Goal: Task Accomplishment & Management: Manage account settings

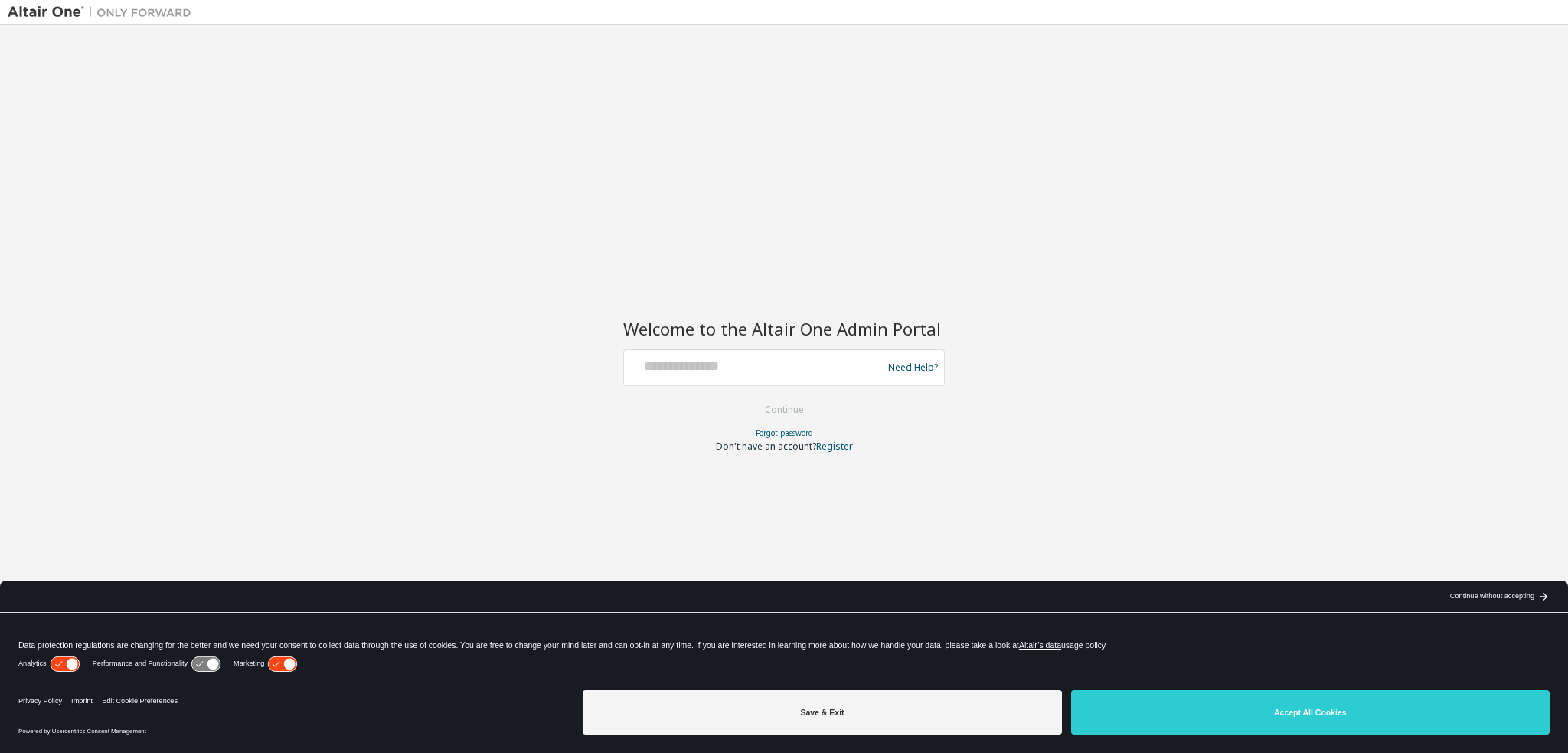
drag, startPoint x: 1274, startPoint y: 720, endPoint x: 1210, endPoint y: 706, distance: 65.5
click at [1274, 718] on button "Accept All Cookies" at bounding box center [1309, 712] width 478 height 45
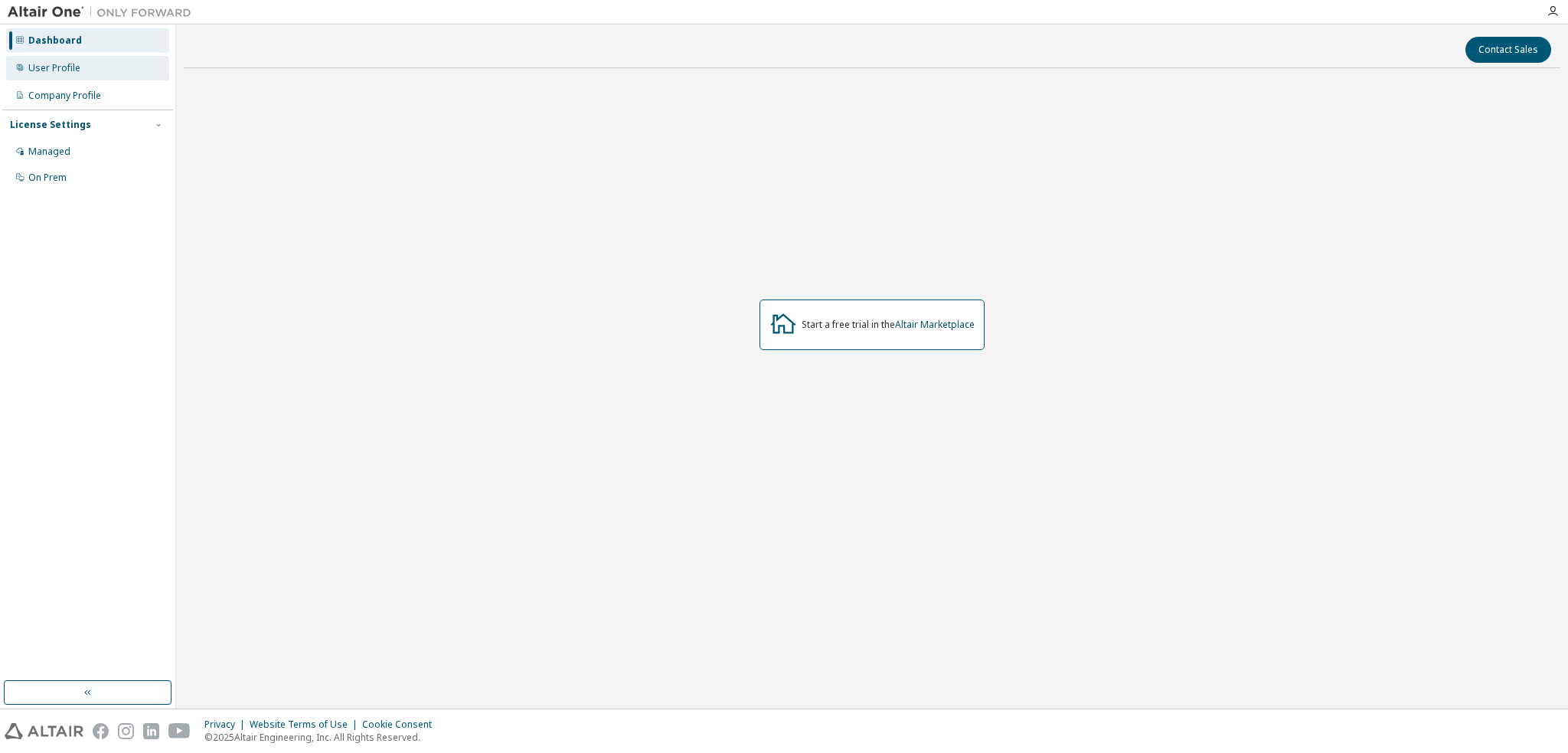
click at [33, 66] on div "User Profile" at bounding box center [54, 68] width 52 height 12
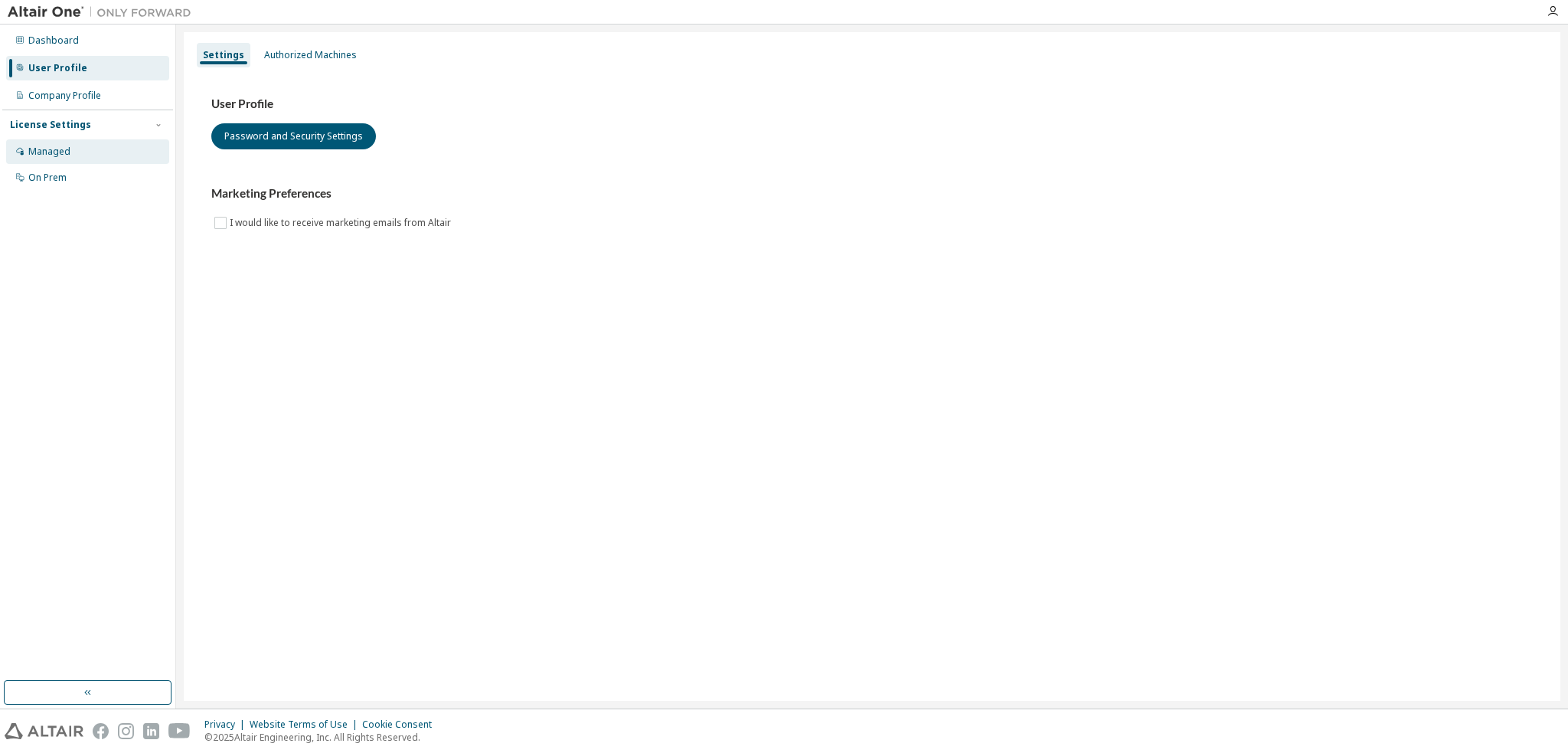
click at [34, 152] on div "Managed" at bounding box center [49, 152] width 42 height 12
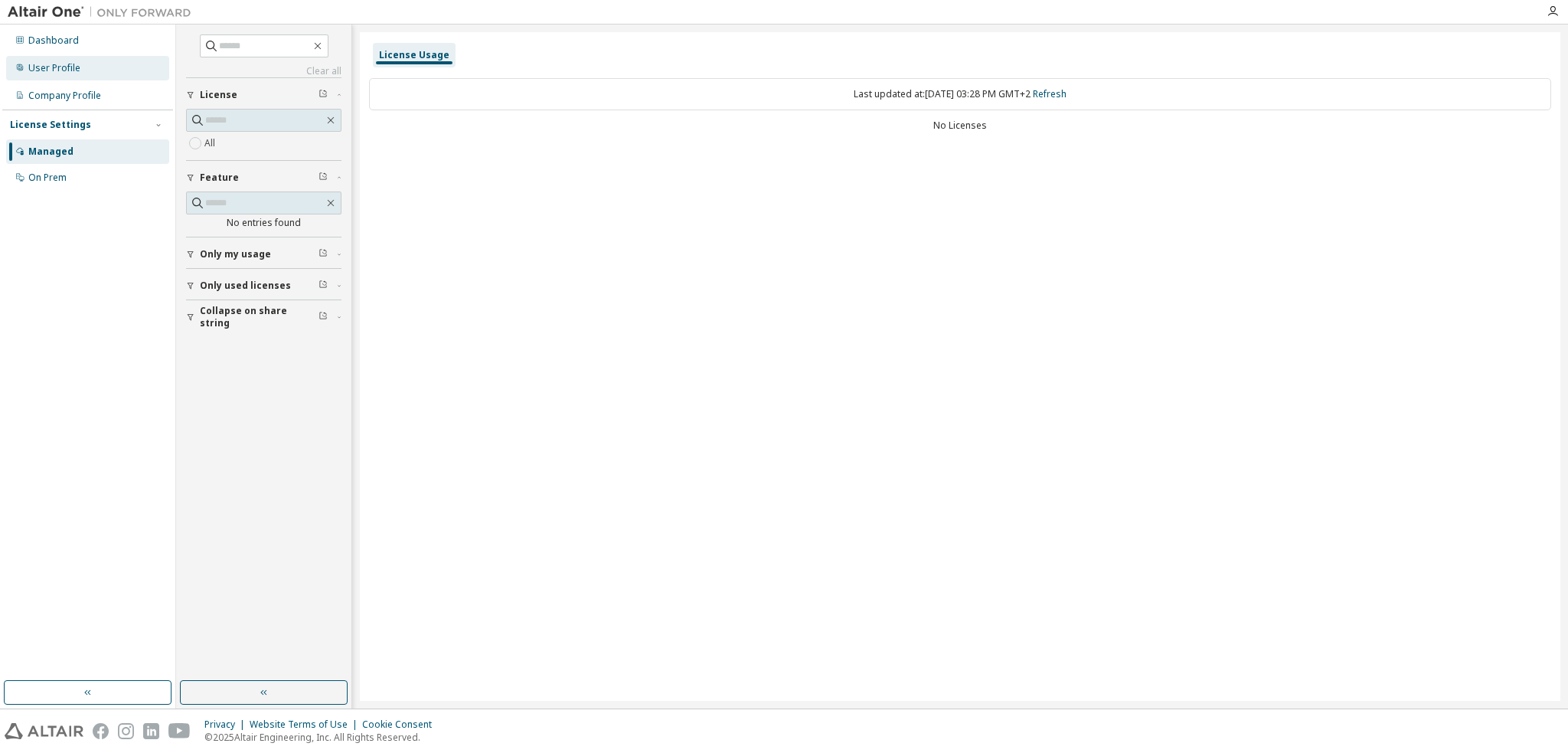
click at [39, 70] on div "User Profile" at bounding box center [54, 68] width 52 height 12
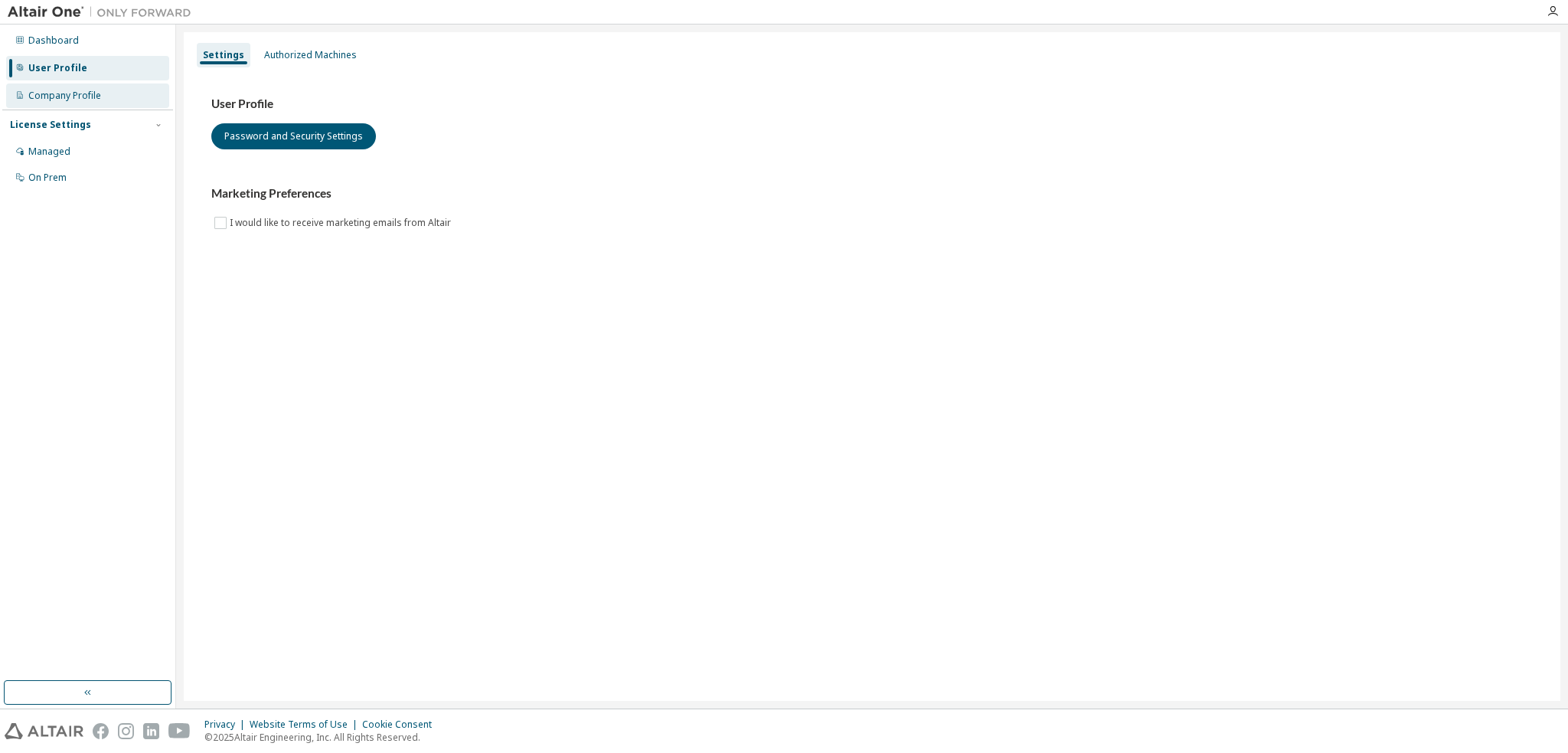
click at [39, 99] on div "Company Profile" at bounding box center [64, 96] width 73 height 12
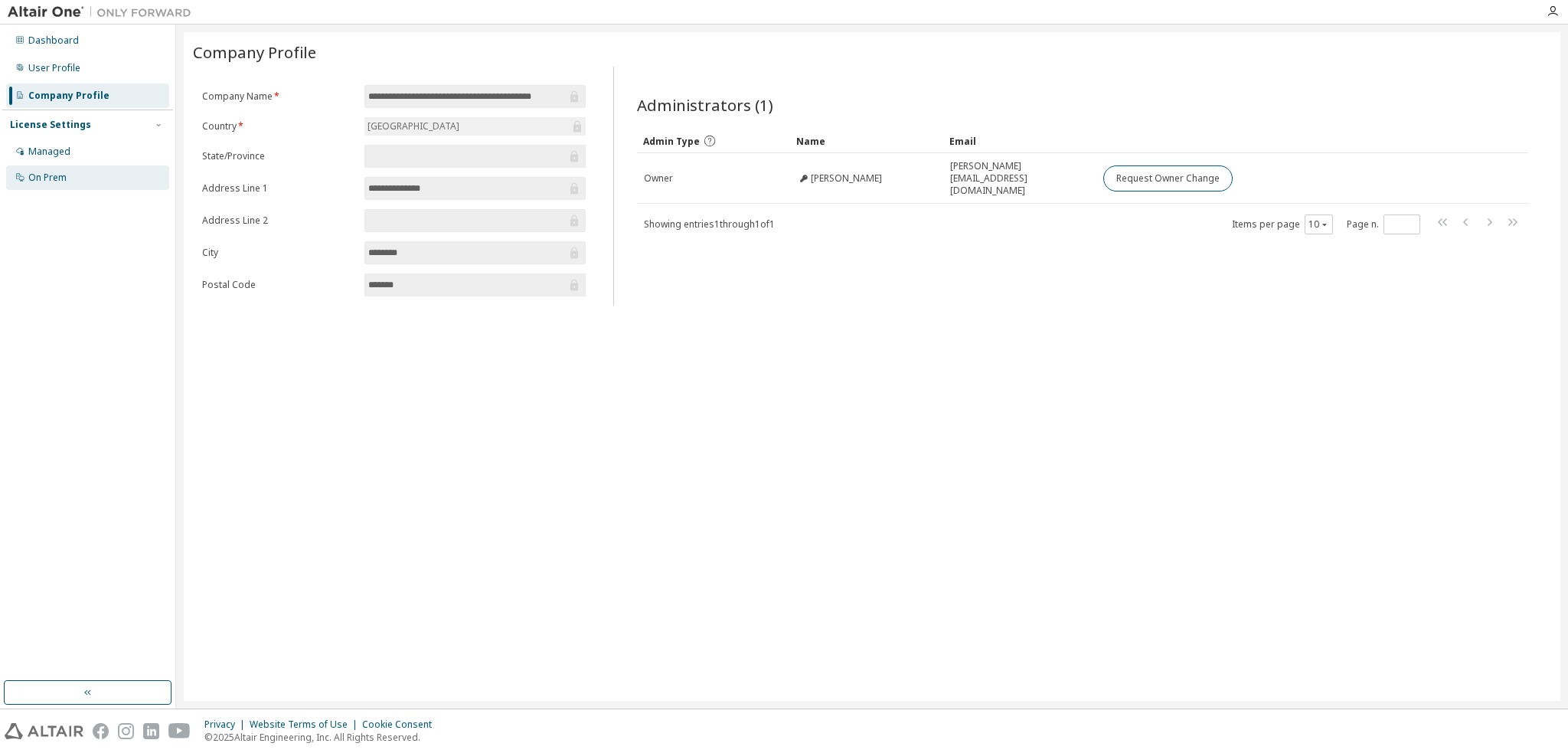
click at [39, 178] on div "On Prem" at bounding box center [47, 177] width 39 height 12
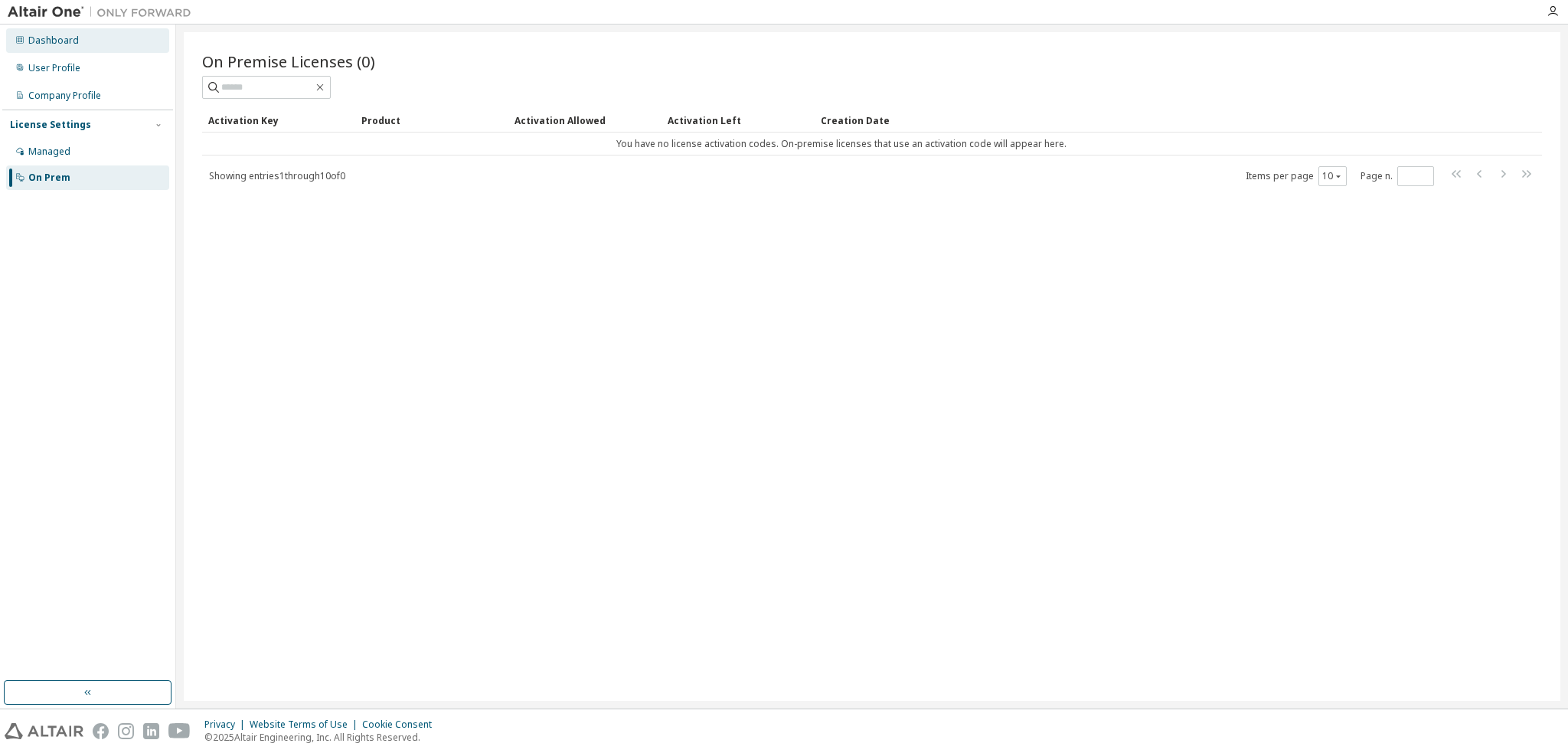
click at [47, 47] on div "Dashboard" at bounding box center [88, 40] width 163 height 25
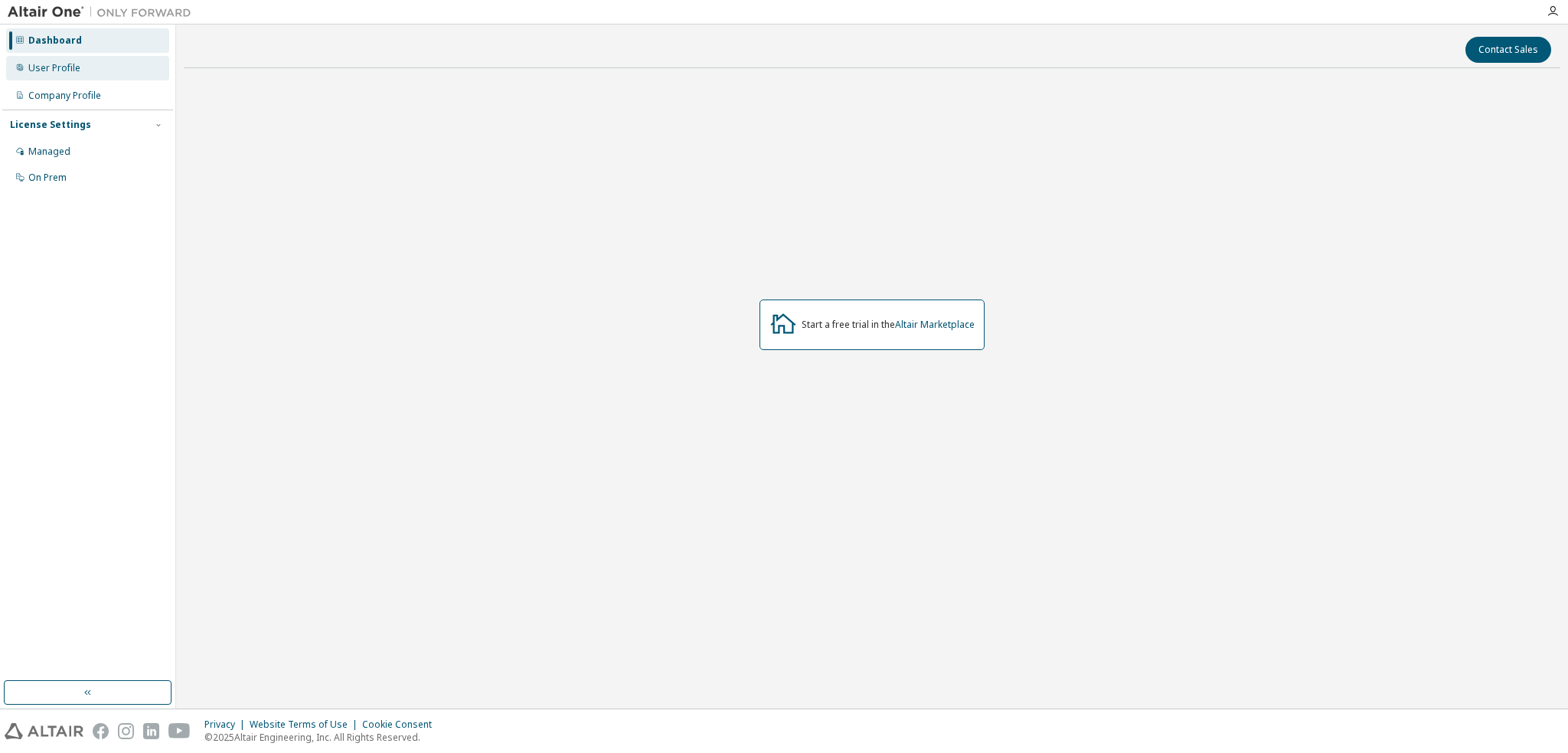
click at [68, 73] on div "User Profile" at bounding box center [54, 68] width 52 height 12
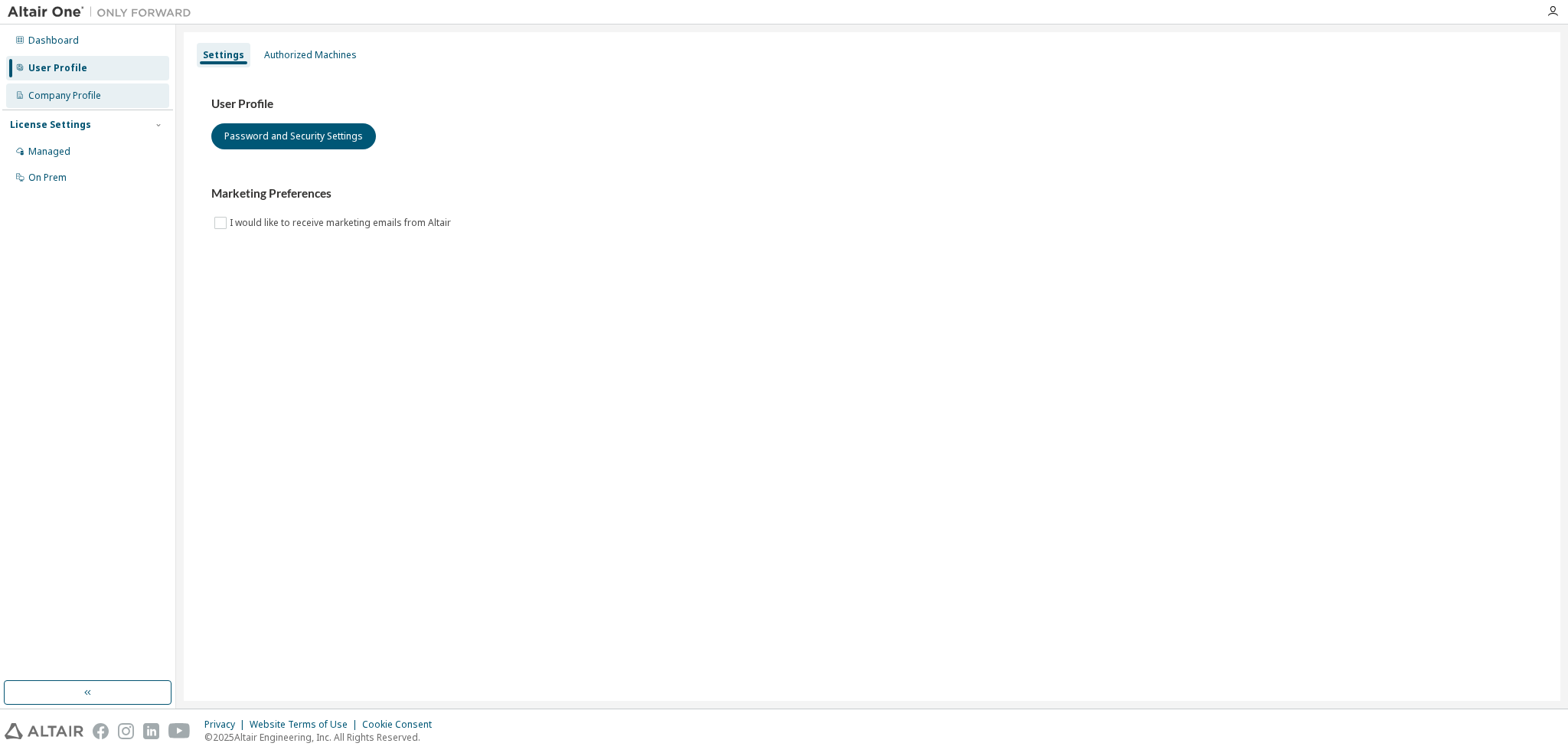
click at [66, 93] on div "Company Profile" at bounding box center [64, 96] width 73 height 12
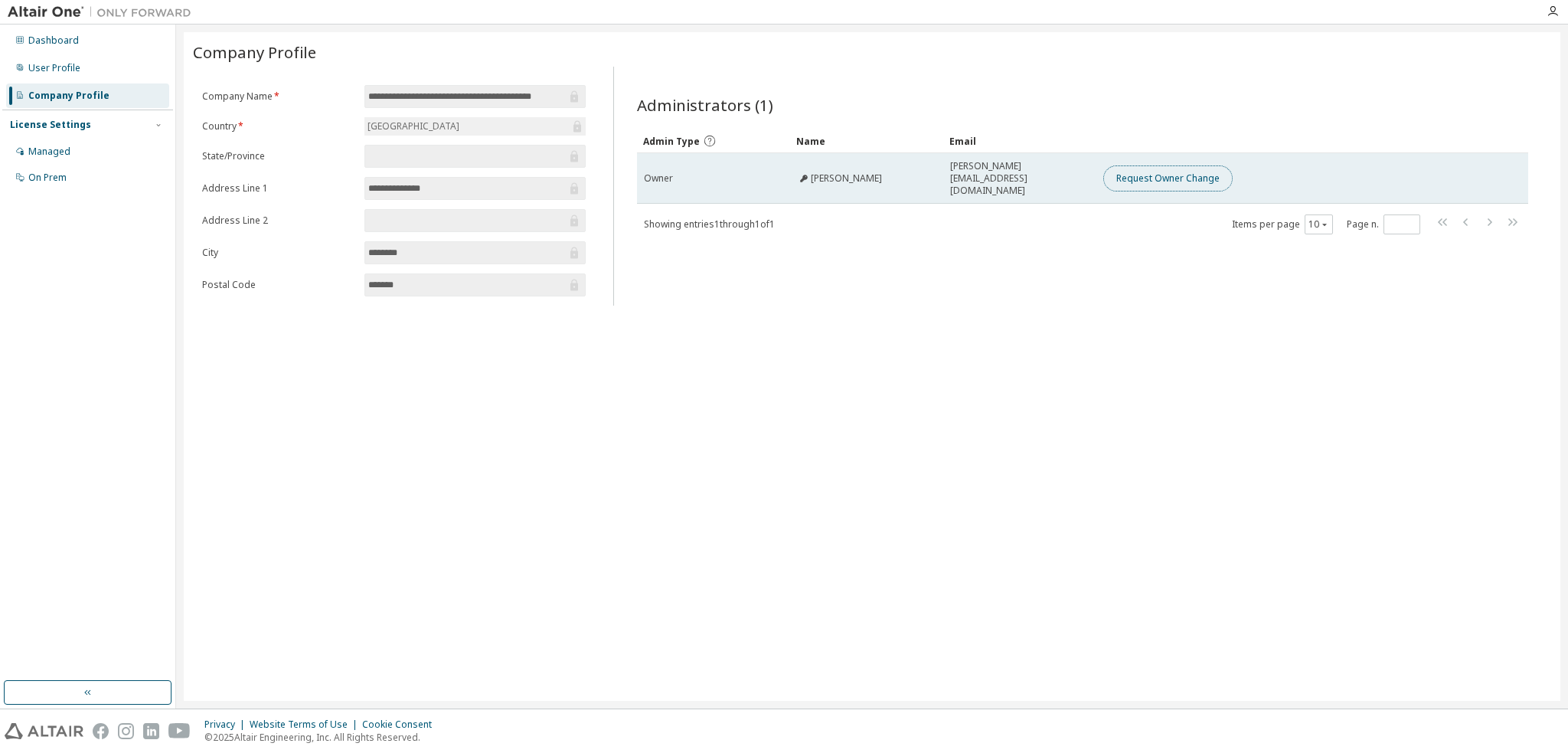
click at [1142, 165] on button "Request Owner Change" at bounding box center [1167, 178] width 129 height 26
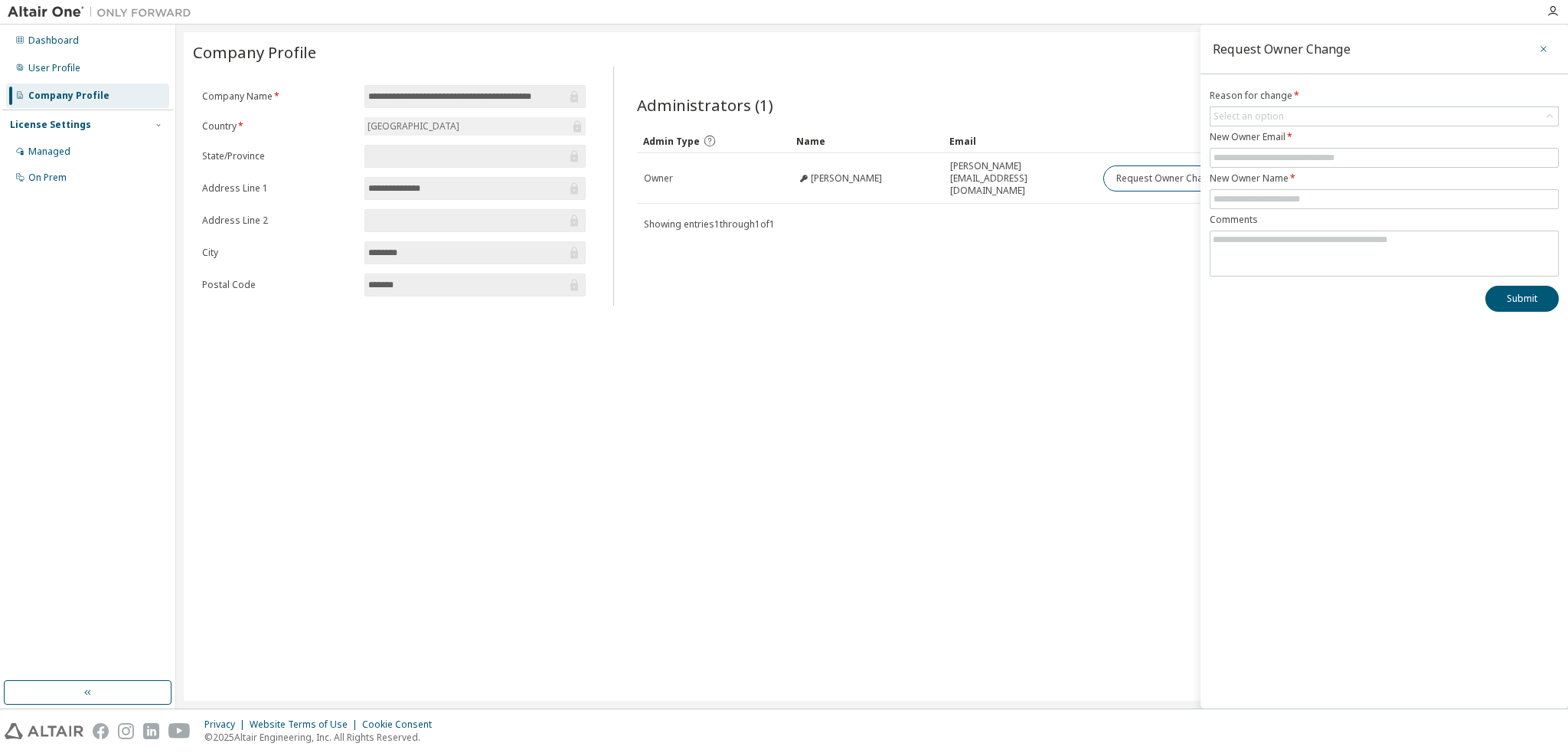
click at [1544, 47] on icon "button" at bounding box center [1543, 49] width 11 height 12
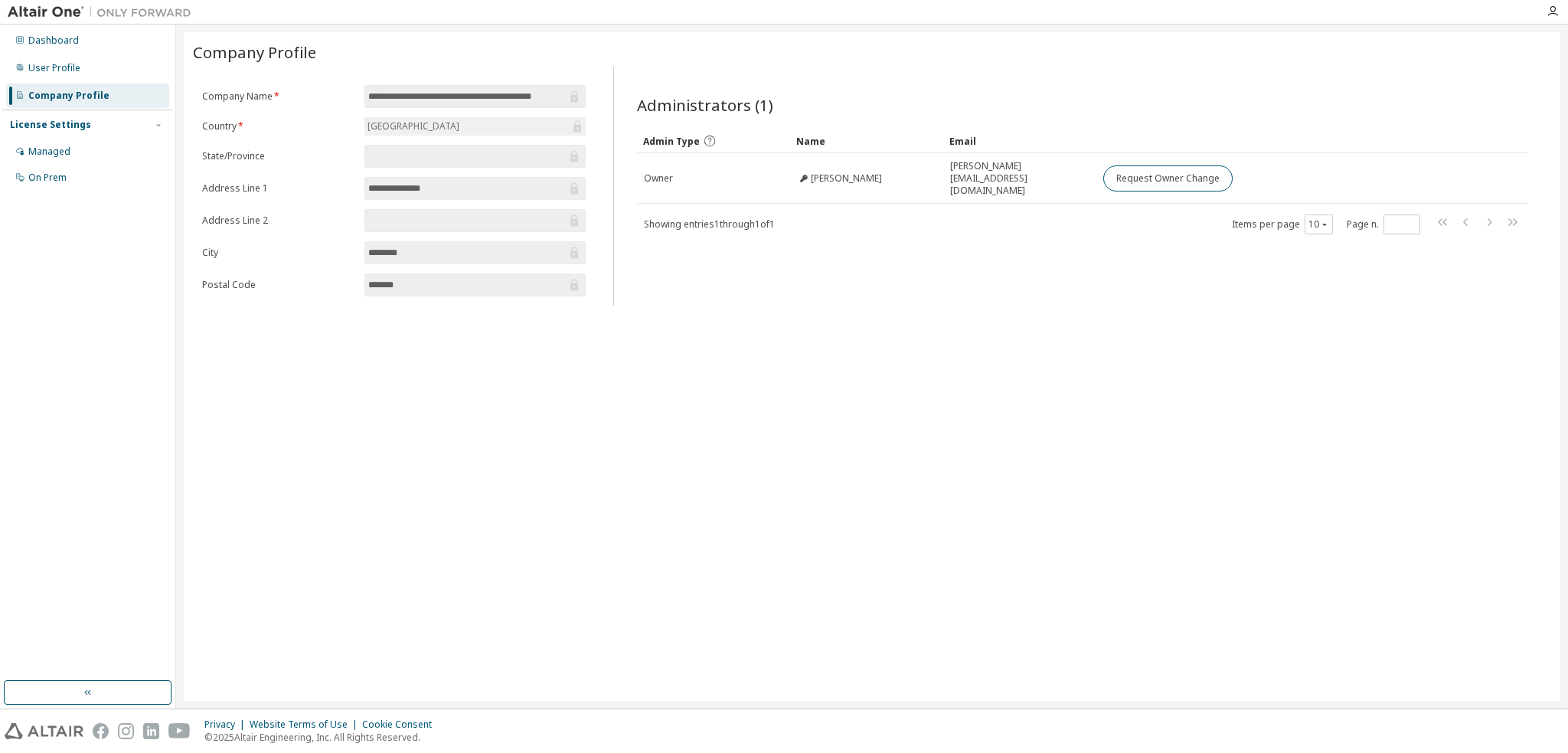
click at [985, 381] on div "**********" at bounding box center [871, 367] width 1376 height 669
click at [39, 73] on div "User Profile" at bounding box center [54, 68] width 52 height 12
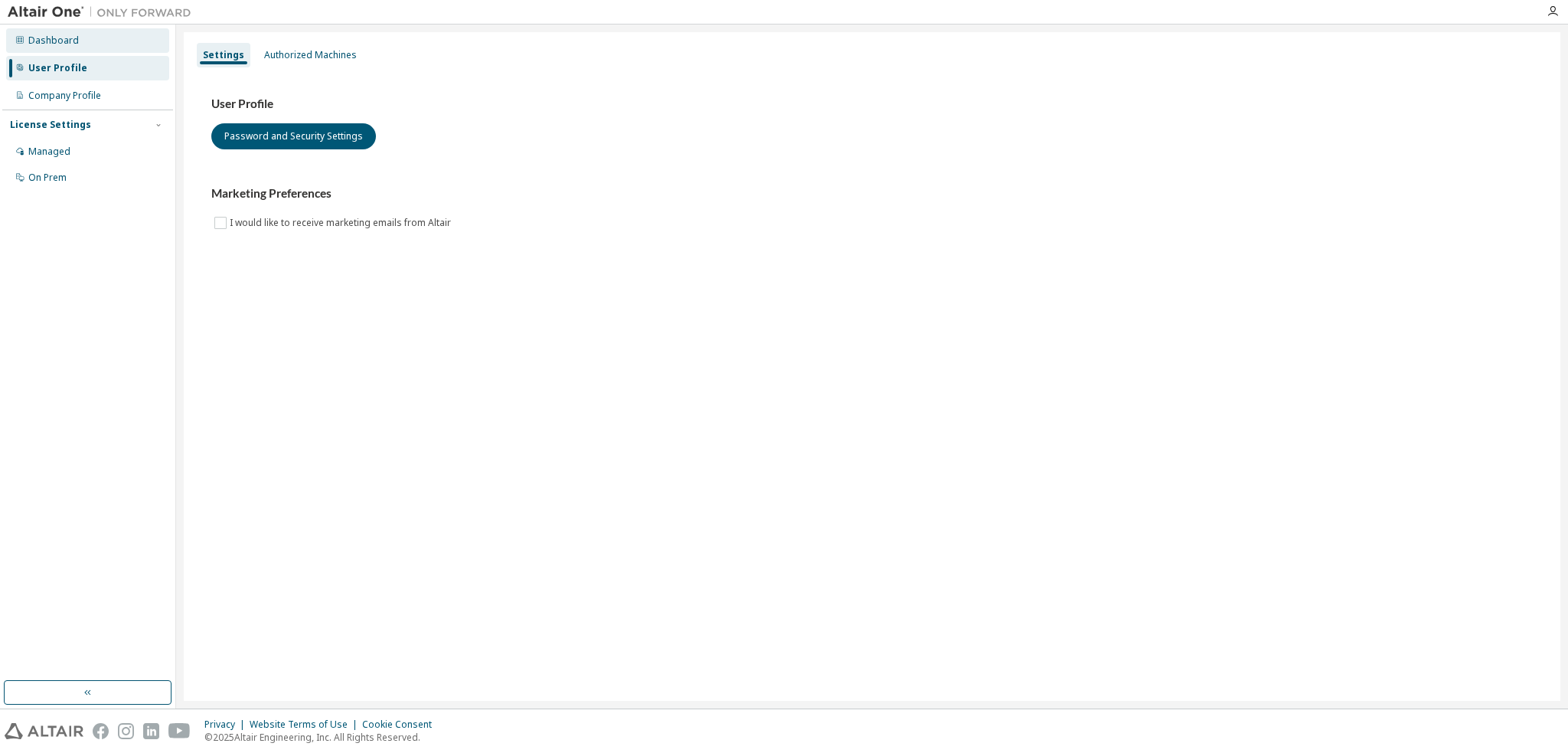
click at [39, 34] on div "Dashboard" at bounding box center [54, 40] width 51 height 12
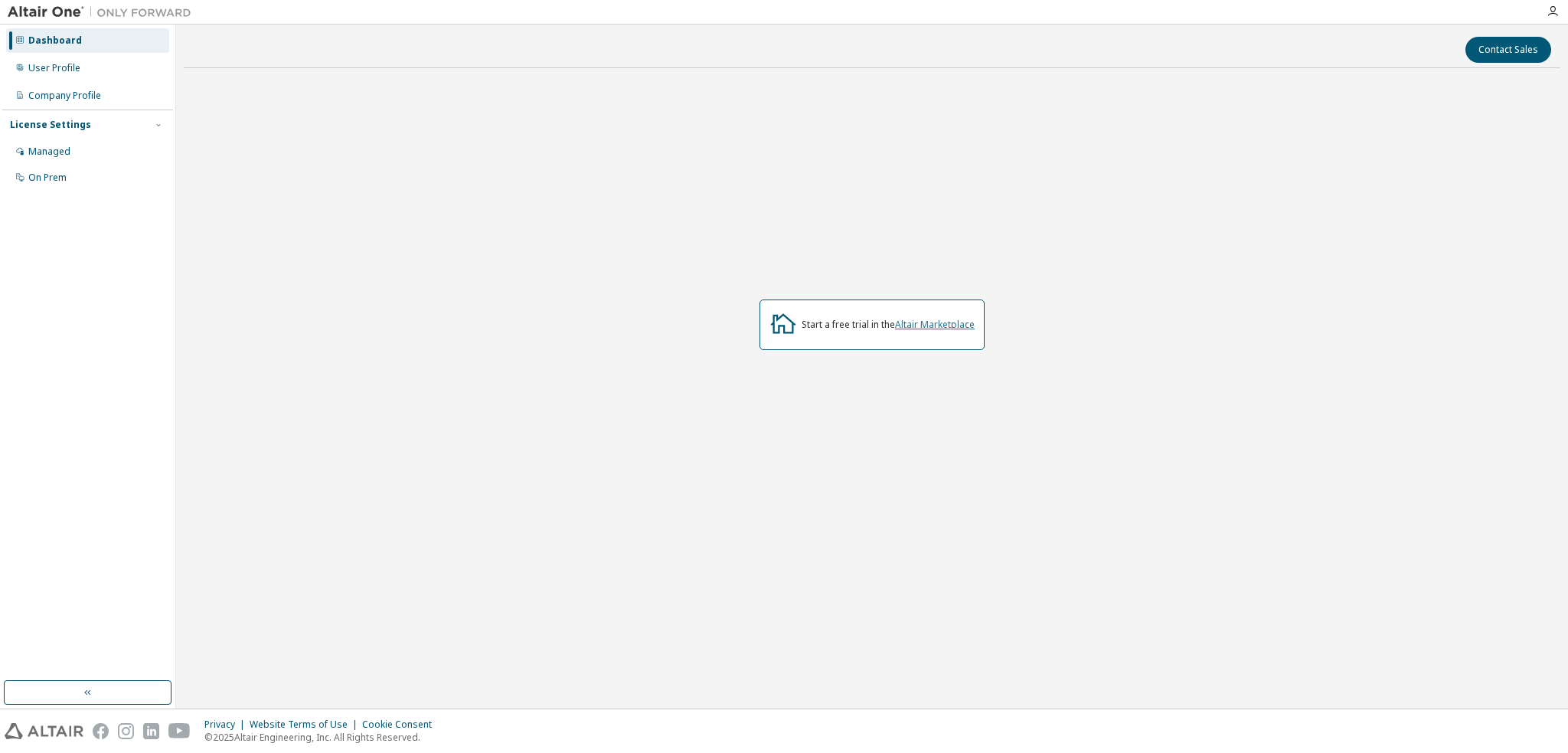
click at [926, 326] on link "Altair Marketplace" at bounding box center [934, 324] width 80 height 13
